Goal: Transaction & Acquisition: Subscribe to service/newsletter

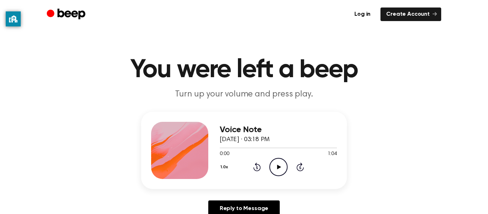
click at [273, 169] on icon "Play Audio" at bounding box center [278, 167] width 18 height 18
click at [200, 93] on p "Turn up your volume and press play." at bounding box center [244, 95] width 274 height 12
click at [356, 13] on link "Log in" at bounding box center [362, 14] width 27 height 14
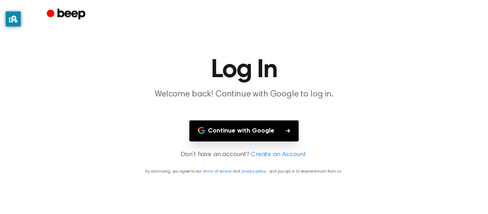
click at [266, 93] on p "Welcome back! Continue with Google to log in." at bounding box center [244, 95] width 274 height 12
